Goal: Browse casually

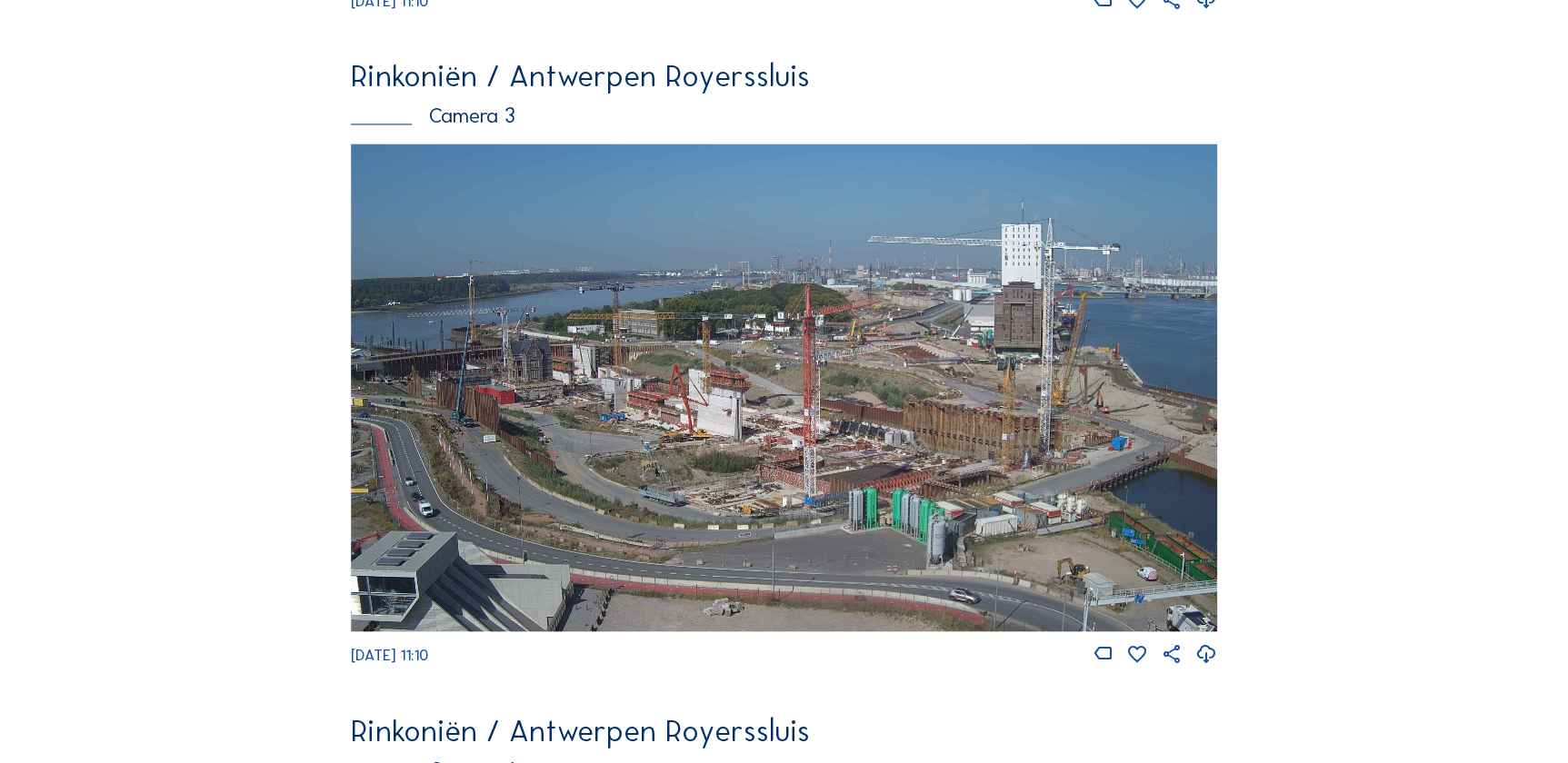
scroll to position [1514, 0]
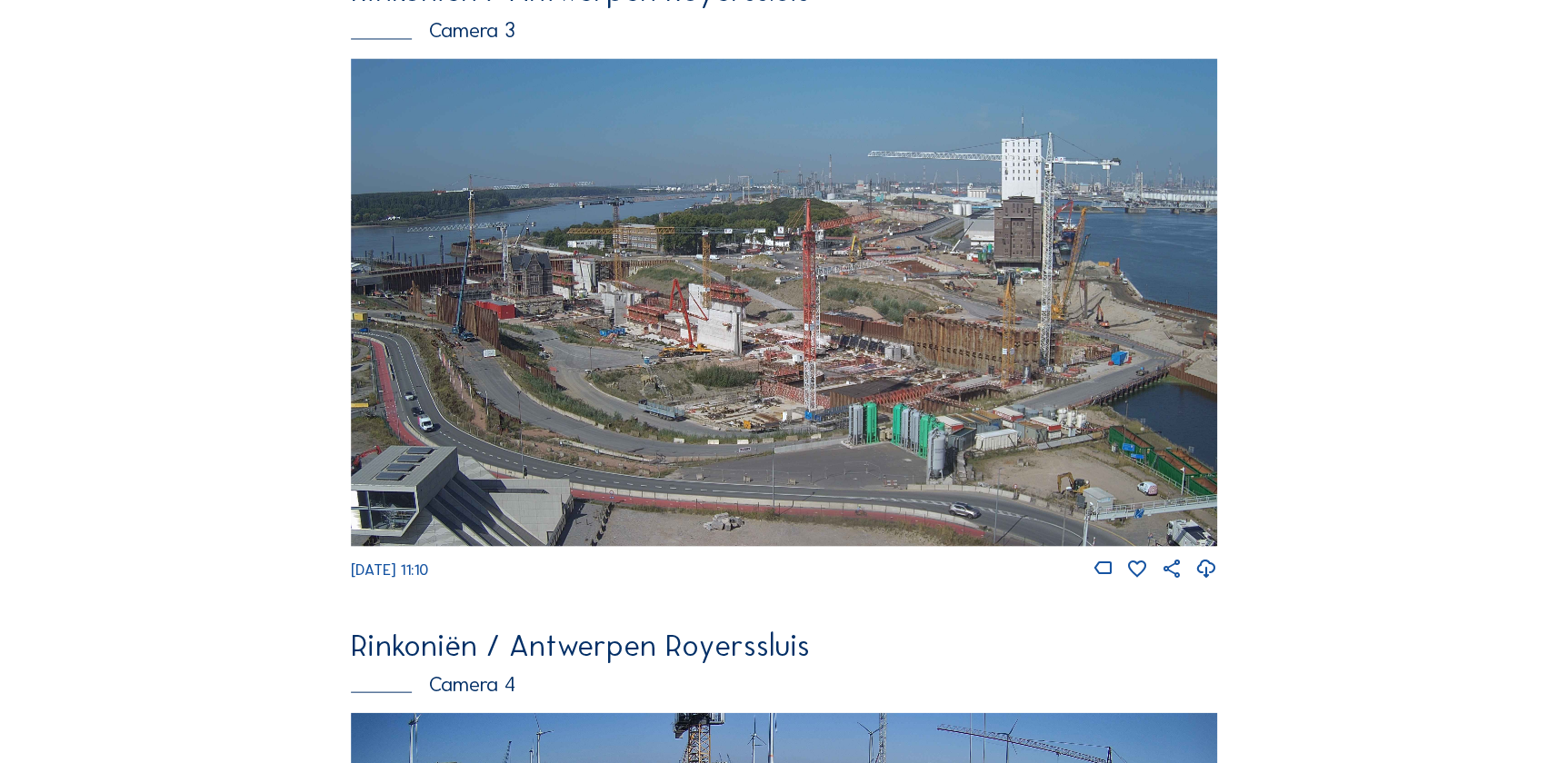
click at [526, 313] on img at bounding box center [784, 302] width 868 height 488
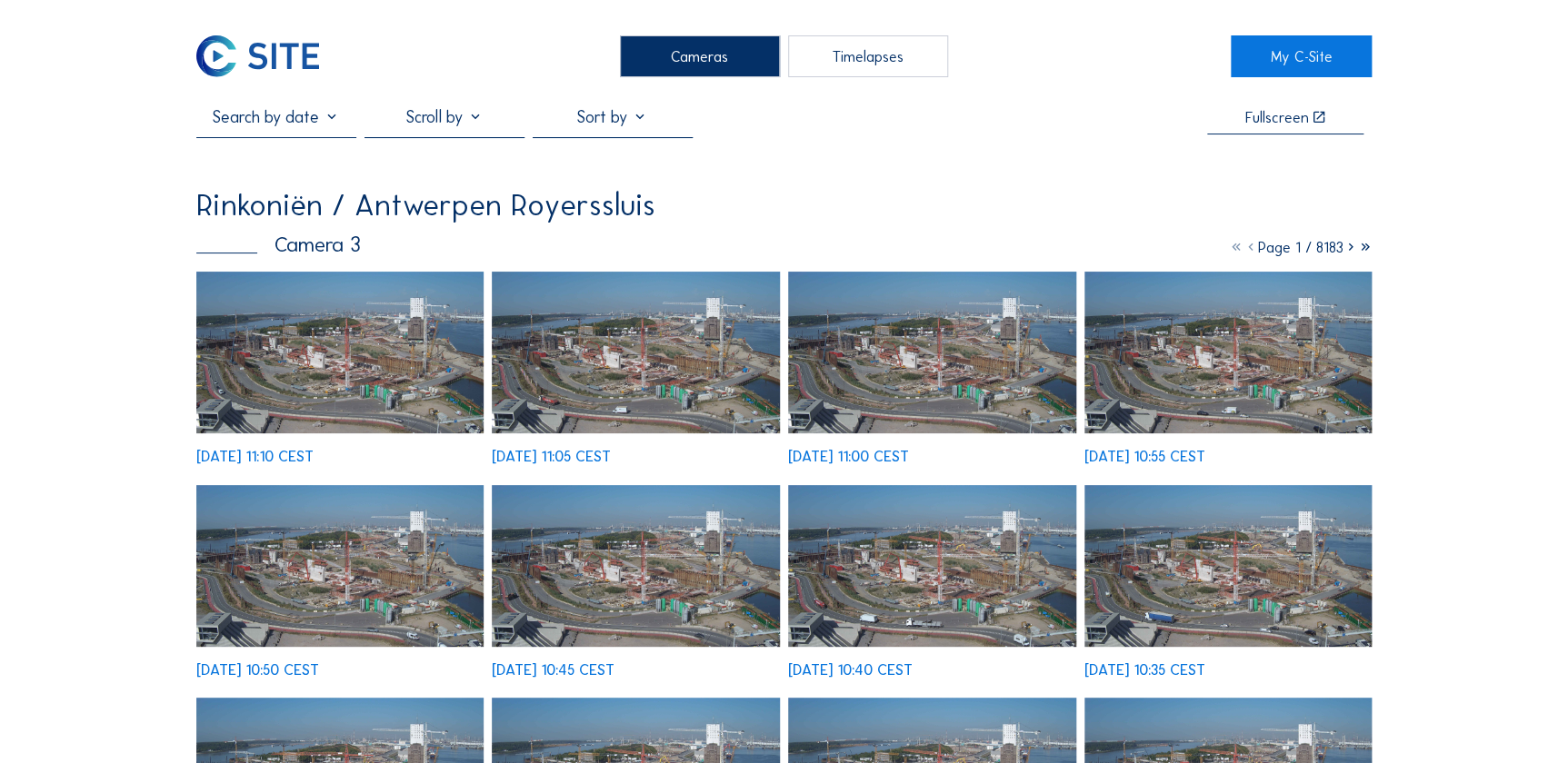
click at [284, 336] on img at bounding box center [340, 351] width 289 height 161
